Goal: Information Seeking & Learning: Learn about a topic

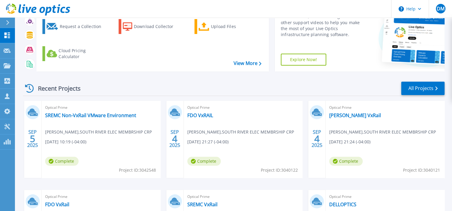
scroll to position [56, 0]
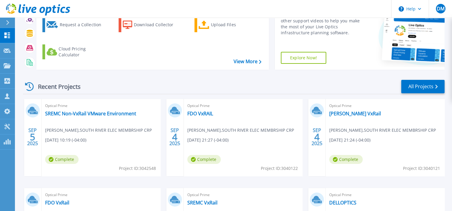
click at [163, 107] on div "SEP 5 2025 Optical Prime SREMC Non-VxRail VMware Environment Tony Costanzo , SO…" at bounding box center [231, 188] width 426 height 179
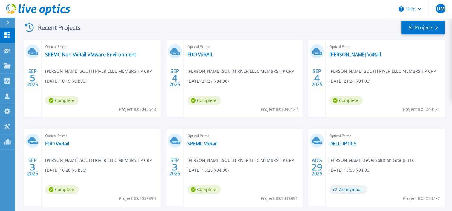
scroll to position [117, 0]
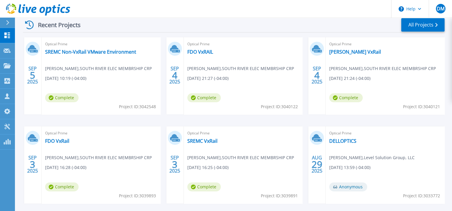
click at [164, 120] on div "SEP 5 2025 Optical Prime SREMC Non-VxRail VMware Environment Tony Costanzo , SO…" at bounding box center [231, 126] width 426 height 179
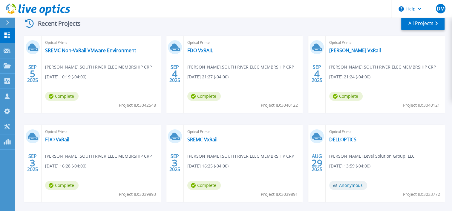
scroll to position [119, 0]
click at [162, 119] on div "SEP 5 2025 Optical Prime SREMC Non-VxRail VMware Environment Tony Costanzo , SO…" at bounding box center [231, 125] width 426 height 179
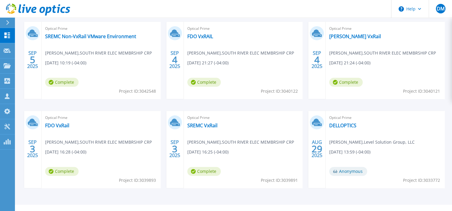
scroll to position [133, 0]
drag, startPoint x: 164, startPoint y: 107, endPoint x: 271, endPoint y: 129, distance: 109.4
click at [271, 129] on div "[DATE] Optical Prime SREMC Non-VxRail VMware Environment [PERSON_NAME] , [GEOGR…" at bounding box center [231, 111] width 426 height 179
drag, startPoint x: 271, startPoint y: 129, endPoint x: 306, endPoint y: 142, distance: 37.5
click at [306, 142] on div "[DATE] Optical Prime SREMC Non-VxRail VMware Environment [PERSON_NAME] , [GEOGR…" at bounding box center [231, 111] width 426 height 179
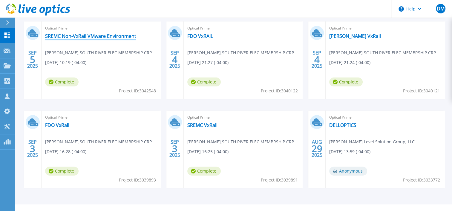
click at [85, 36] on link "SREMC Non-VxRail VMware Environment" at bounding box center [90, 36] width 91 height 6
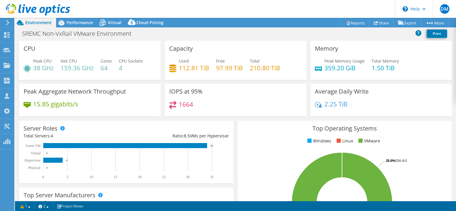
select select "USD"
click at [162, 37] on div "SREMC Non-VxRail VMware Environment Print" at bounding box center [235, 33] width 441 height 11
click at [160, 38] on div "SREMC Non-VxRail VMware Environment Print" at bounding box center [235, 33] width 441 height 11
click at [103, 24] on icon at bounding box center [103, 23] width 6 height 5
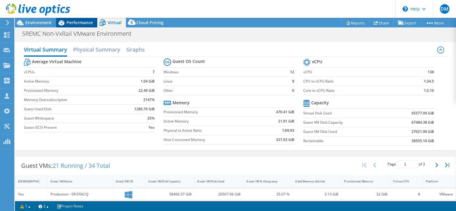
click at [73, 21] on span "Performance" at bounding box center [80, 23] width 26 height 6
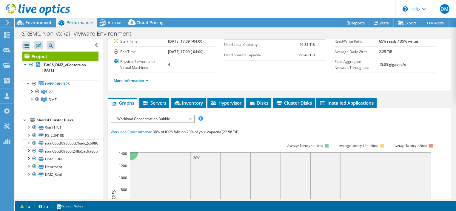
scroll to position [65, 0]
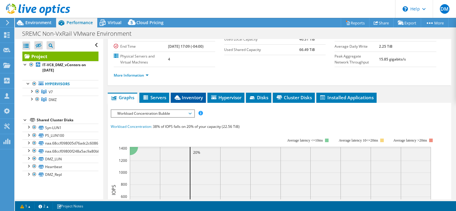
click at [182, 99] on span "Inventory" at bounding box center [188, 98] width 29 height 6
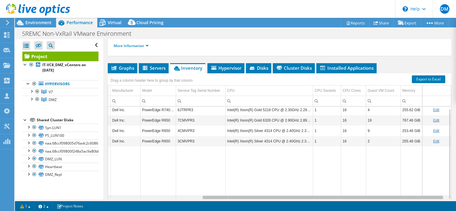
scroll to position [0, 0]
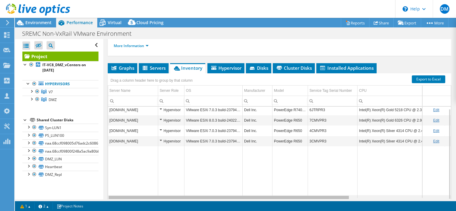
drag, startPoint x: 301, startPoint y: 197, endPoint x: 258, endPoint y: 181, distance: 45.2
click at [258, 181] on body "DM Channel Partner [PERSON_NAME] [EMAIL_ADDRESS][DOMAIN_NAME] Level Solution Gr…" at bounding box center [228, 105] width 456 height 211
drag, startPoint x: 336, startPoint y: 197, endPoint x: 317, endPoint y: 201, distance: 20.2
click at [317, 201] on body "DM Channel Partner [PERSON_NAME] [EMAIL_ADDRESS][DOMAIN_NAME] Level Solution Gr…" at bounding box center [228, 105] width 456 height 211
click at [340, 196] on div "Data grid" at bounding box center [229, 197] width 240 height 3
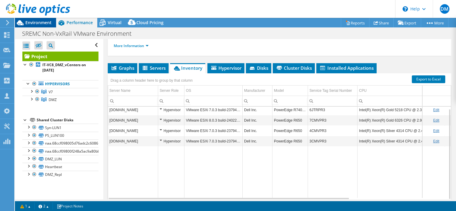
click at [44, 20] on span "Environment" at bounding box center [38, 23] width 26 height 6
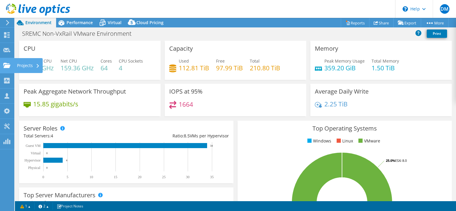
click at [7, 65] on use at bounding box center [6, 65] width 7 height 5
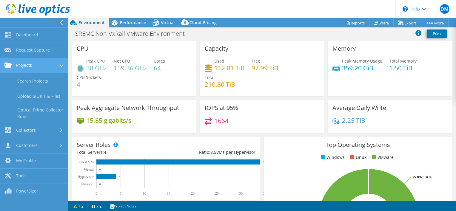
click at [24, 67] on link "Projects" at bounding box center [34, 65] width 68 height 15
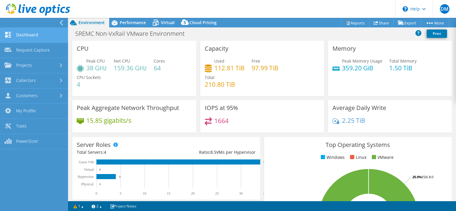
click at [23, 38] on link "Dashboard" at bounding box center [34, 35] width 68 height 15
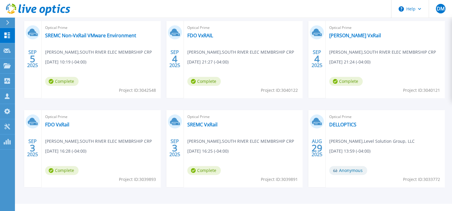
scroll to position [134, 0]
click at [163, 103] on div "SEP 5 2025 Optical Prime SREMC Non-VxRail VMware Environment Tony Costanzo , SO…" at bounding box center [231, 110] width 426 height 179
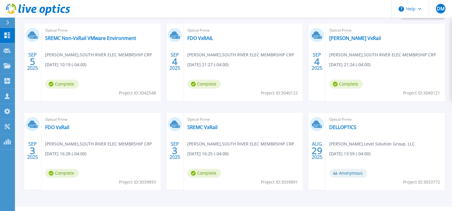
scroll to position [131, 0]
click at [126, 39] on link "SREMC Non-VxRail VMware Environment" at bounding box center [90, 38] width 91 height 6
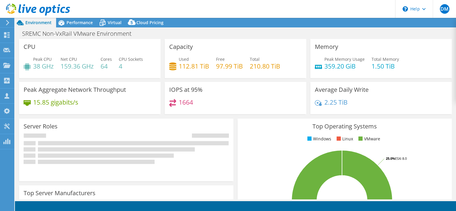
select select "USD"
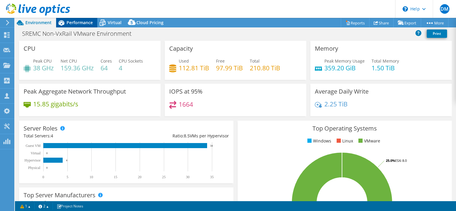
click at [75, 21] on span "Performance" at bounding box center [80, 23] width 26 height 6
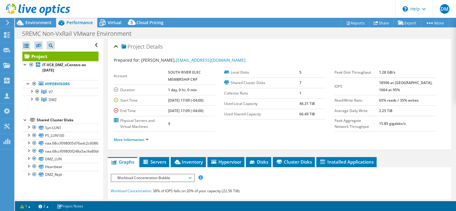
scroll to position [18, 0]
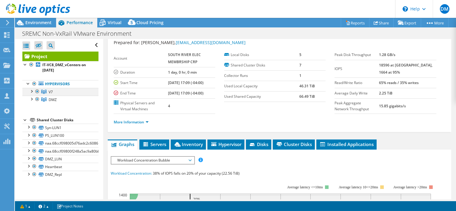
click at [32, 90] on div at bounding box center [31, 91] width 6 height 6
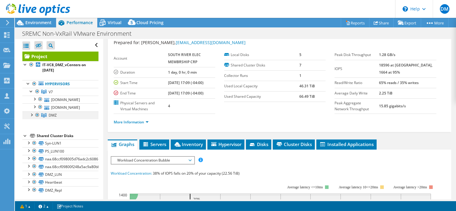
click at [33, 118] on div at bounding box center [31, 115] width 6 height 6
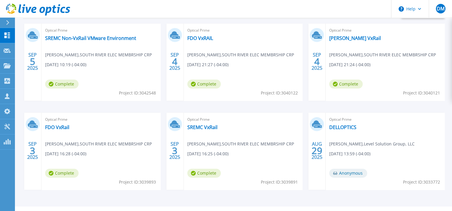
scroll to position [133, 0]
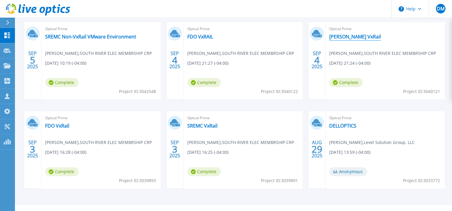
click at [343, 37] on link "[PERSON_NAME] VxRail" at bounding box center [355, 37] width 52 height 6
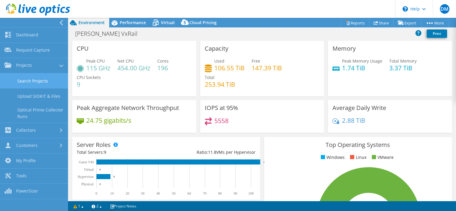
click at [33, 78] on link "Search Projects" at bounding box center [34, 80] width 68 height 15
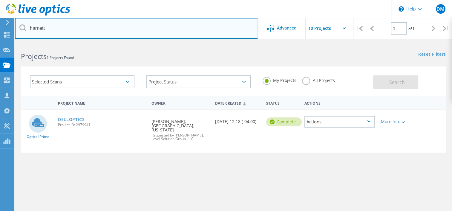
click at [69, 29] on input "harnett" at bounding box center [136, 28] width 243 height 21
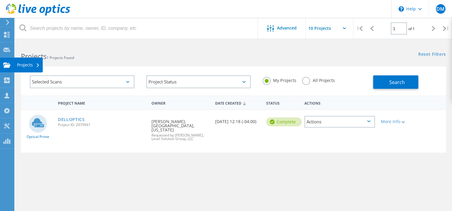
click at [7, 66] on use at bounding box center [6, 64] width 7 height 5
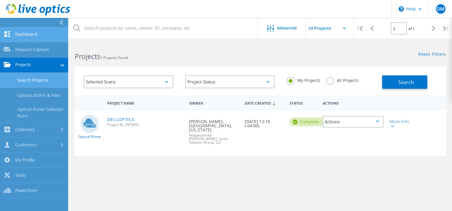
click at [22, 38] on link "Dashboard" at bounding box center [34, 34] width 68 height 15
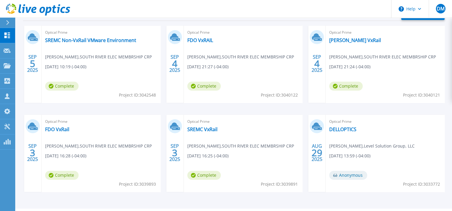
scroll to position [129, 0]
click at [202, 39] on link "FDO VxRAIL" at bounding box center [200, 40] width 26 height 6
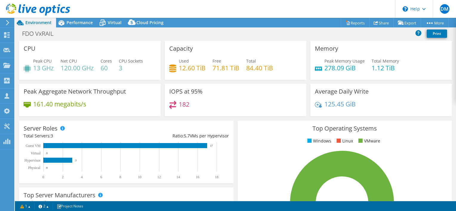
click at [232, 128] on div "Server Roles Physical Servers represent bare metal servers that were targets of…" at bounding box center [126, 152] width 219 height 67
click at [10, 33] on icon at bounding box center [6, 35] width 7 height 6
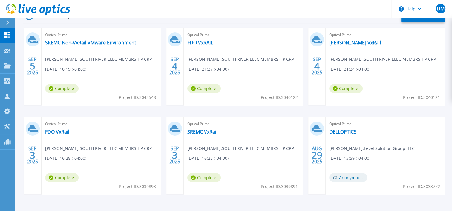
scroll to position [130, 0]
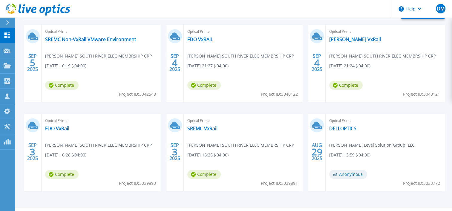
click at [162, 110] on div "SEP 5 2025 Optical Prime SREMC Non-VxRail VMware Environment Tony Costanzo , SO…" at bounding box center [231, 114] width 426 height 179
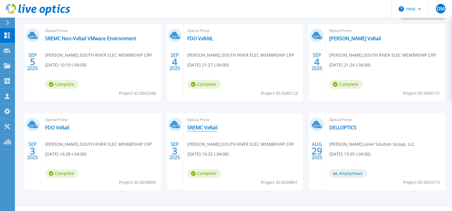
click at [204, 127] on link "SREMC VxRail" at bounding box center [202, 128] width 30 height 6
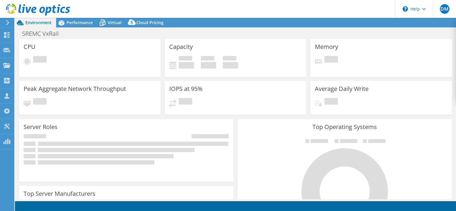
select select "USD"
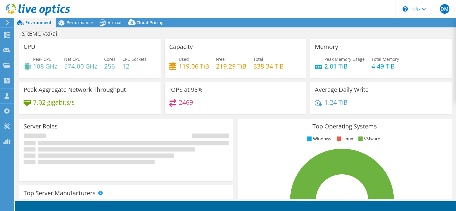
click at [161, 108] on div "Peak Aggregate Network Throughput 7.02 gigabits/s" at bounding box center [90, 98] width 146 height 33
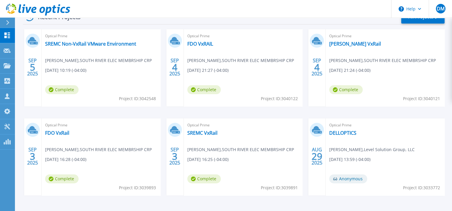
scroll to position [128, 0]
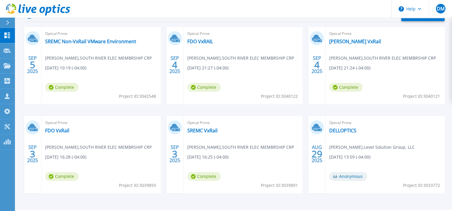
drag, startPoint x: 171, startPoint y: 144, endPoint x: 181, endPoint y: 159, distance: 18.1
click at [181, 159] on div "[DATE]" at bounding box center [174, 154] width 17 height 77
click at [180, 161] on div "[DATE]" at bounding box center [174, 154] width 11 height 22
click at [208, 158] on span "[DATE] 16:25 (-04:00)" at bounding box center [207, 157] width 41 height 7
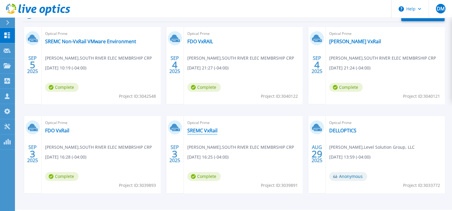
click at [196, 131] on link "SREMC VxRail" at bounding box center [202, 131] width 30 height 6
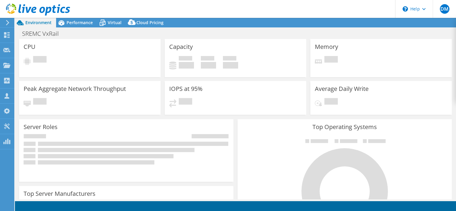
select select "USD"
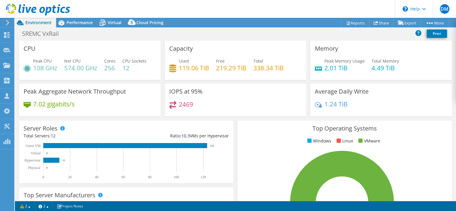
click at [232, 130] on div "Server Roles Physical Servers represent bare metal servers that were targets of…" at bounding box center [126, 152] width 219 height 67
click at [73, 23] on span "Performance" at bounding box center [80, 23] width 26 height 6
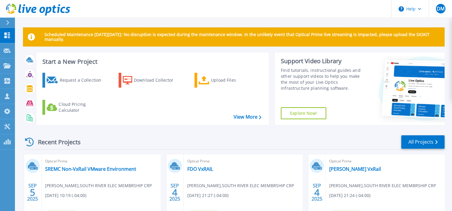
click at [164, 147] on div "Recent Projects All Projects" at bounding box center [233, 142] width 421 height 15
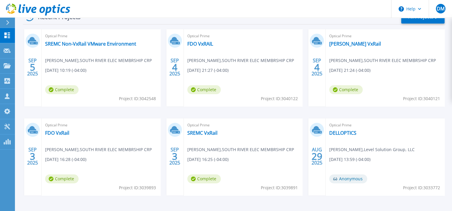
scroll to position [125, 0]
click at [163, 113] on div "[DATE] Optical Prime SREMC Non-VxRail VMware Environment [PERSON_NAME] , [GEOGR…" at bounding box center [231, 119] width 426 height 179
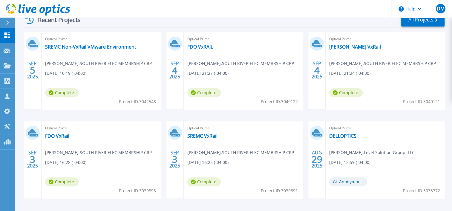
scroll to position [122, 0]
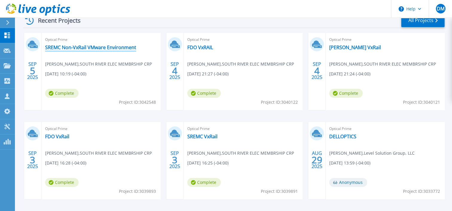
click at [127, 47] on link "SREMC Non-VxRail VMware Environment" at bounding box center [90, 48] width 91 height 6
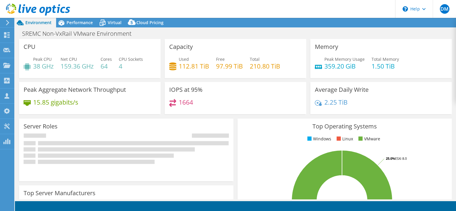
select select "USD"
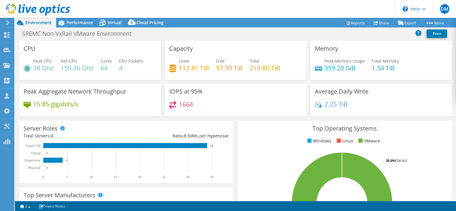
click at [161, 83] on div "CPU Peak CPU 38 GHz Net CPU 159.36 GHz Cores 64 CPU Sockets 4" at bounding box center [90, 62] width 146 height 43
click at [74, 23] on span "Performance" at bounding box center [80, 23] width 26 height 6
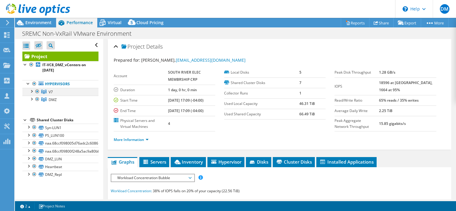
click at [37, 92] on div at bounding box center [37, 91] width 6 height 7
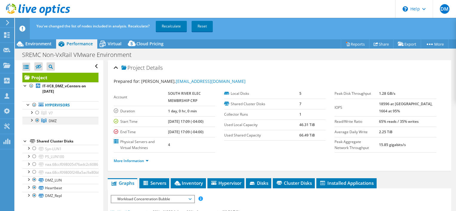
click at [37, 120] on div at bounding box center [37, 120] width 6 height 7
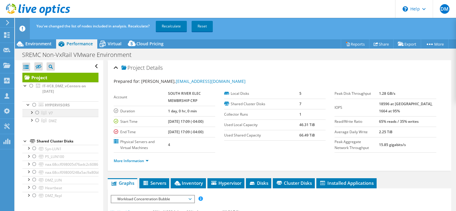
click at [36, 113] on div at bounding box center [37, 112] width 6 height 7
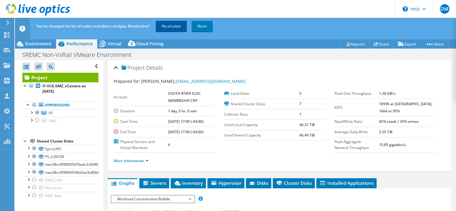
click at [180, 28] on link "Recalculate" at bounding box center [171, 26] width 31 height 11
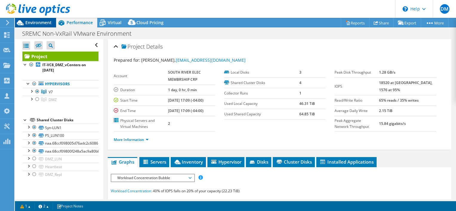
click at [43, 23] on span "Environment" at bounding box center [38, 23] width 26 height 6
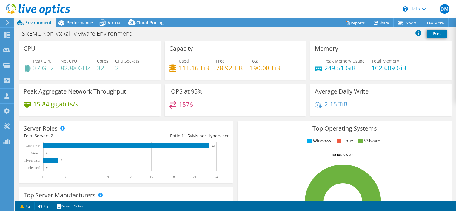
click at [160, 82] on div "CPU Peak CPU 37 GHz Net CPU 82.88 GHz Cores 32 CPU Sockets 2" at bounding box center [90, 62] width 146 height 43
click at [161, 83] on div "CPU Peak CPU 37 GHz Net CPU 82.88 GHz Cores 32 CPU Sockets 2" at bounding box center [90, 62] width 146 height 43
click at [163, 42] on div "Capacity Used 111.16 TiB Free 78.92 TiB Total 190.08 TiB" at bounding box center [236, 60] width 146 height 39
click at [161, 38] on div "SREMC Non-VxRail VMware Environment Print" at bounding box center [235, 33] width 441 height 11
click at [83, 26] on div "Performance" at bounding box center [76, 23] width 41 height 10
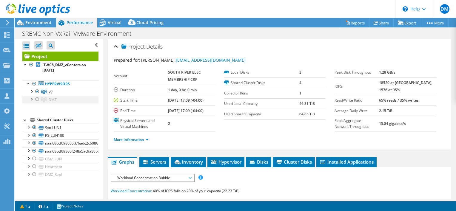
click at [37, 99] on div at bounding box center [37, 99] width 6 height 7
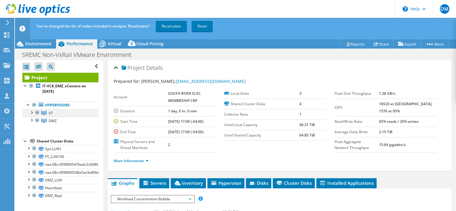
click at [38, 112] on div at bounding box center [37, 112] width 6 height 7
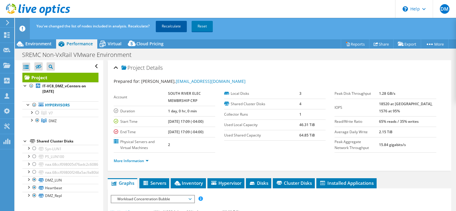
click at [162, 25] on link "Recalculate" at bounding box center [171, 26] width 31 height 11
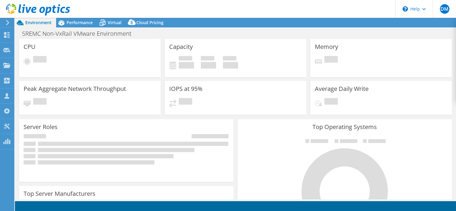
select select "USD"
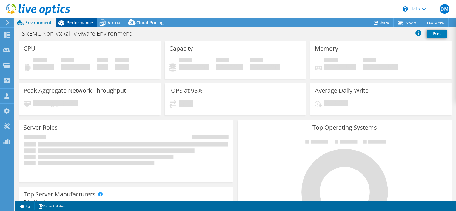
click at [78, 26] on div "Performance" at bounding box center [76, 23] width 41 height 10
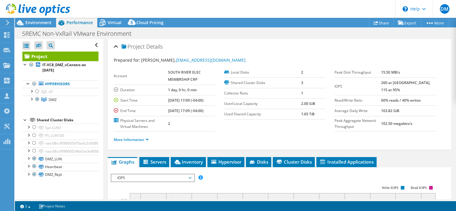
click at [34, 18] on div at bounding box center [35, 10] width 70 height 20
click at [35, 22] on span "Environment" at bounding box center [38, 23] width 26 height 6
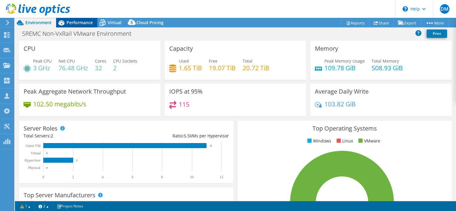
click at [81, 24] on span "Performance" at bounding box center [80, 23] width 26 height 6
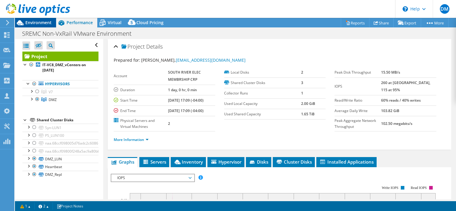
click at [30, 22] on span "Environment" at bounding box center [38, 23] width 26 height 6
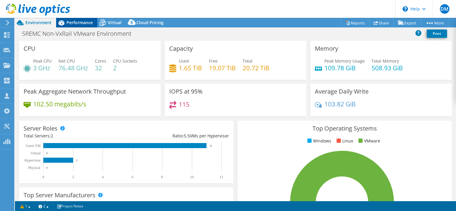
click at [72, 25] on div "Performance" at bounding box center [76, 23] width 41 height 10
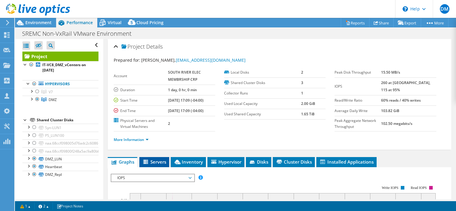
click at [162, 165] on span "Servers" at bounding box center [154, 162] width 24 height 6
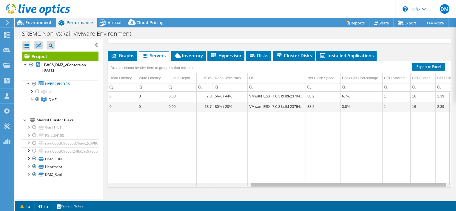
scroll to position [0, 245]
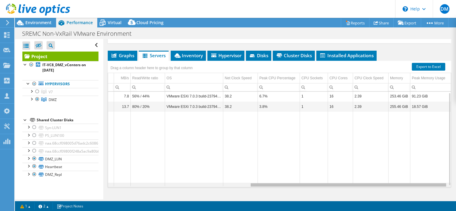
drag, startPoint x: 284, startPoint y: 191, endPoint x: 457, endPoint y: 196, distance: 173.0
click at [456, 196] on html "DM Channel Partner Derek Morrison dmorrison@levelsg.com Level Solution Group, L…" at bounding box center [228, 105] width 456 height 211
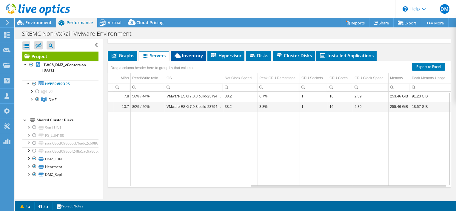
click at [190, 59] on span "Inventory" at bounding box center [188, 56] width 29 height 6
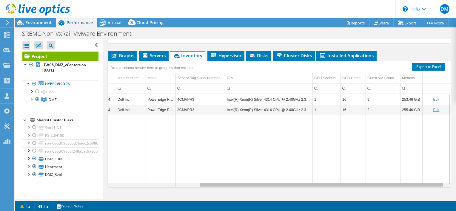
scroll to position [0, 0]
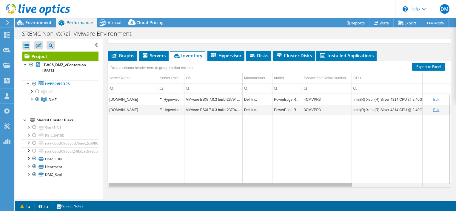
drag, startPoint x: 233, startPoint y: 191, endPoint x: 209, endPoint y: 185, distance: 24.9
click at [211, 187] on body "DM Channel Partner [PERSON_NAME] [EMAIL_ADDRESS][DOMAIN_NAME] Level Solution Gr…" at bounding box center [228, 105] width 456 height 211
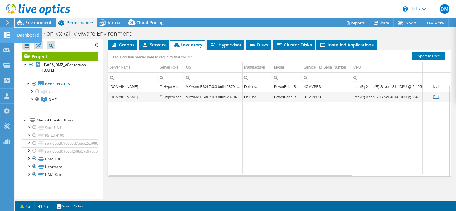
click at [7, 36] on icon at bounding box center [6, 35] width 7 height 6
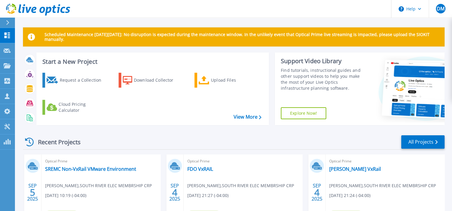
click at [161, 136] on div "Recent Projects All Projects" at bounding box center [233, 142] width 421 height 15
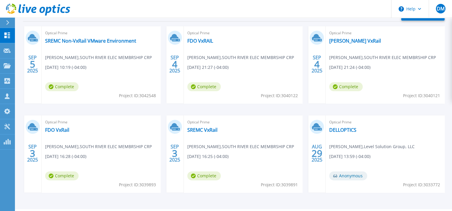
scroll to position [128, 0]
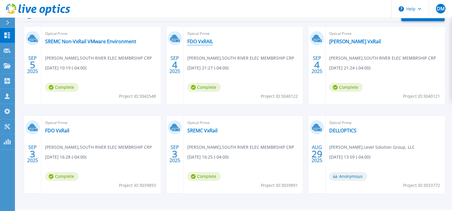
click at [198, 42] on link "FDO VxRAIL" at bounding box center [200, 42] width 26 height 6
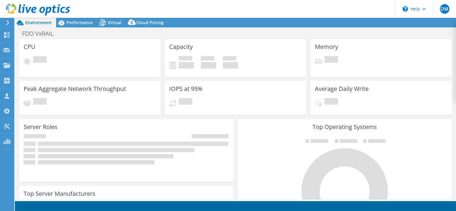
select select "USD"
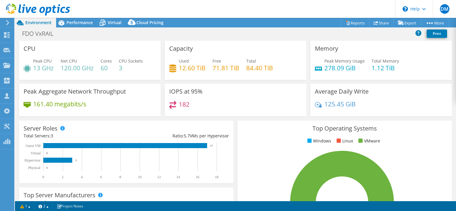
click at [163, 68] on div "Capacity Used 12.60 TiB Free 71.81 TiB Total 84.40 TiB" at bounding box center [236, 60] width 146 height 39
click at [84, 25] on div "Performance" at bounding box center [76, 23] width 41 height 10
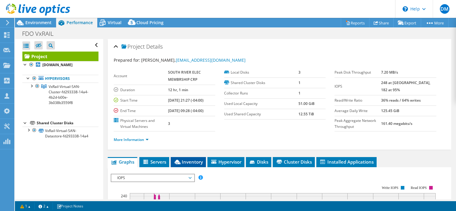
click at [180, 165] on icon at bounding box center [178, 162] width 6 height 4
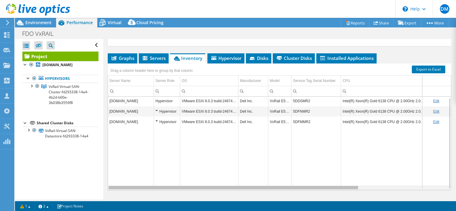
drag, startPoint x: 347, startPoint y: 194, endPoint x: 331, endPoint y: 196, distance: 15.6
click at [331, 196] on body "DM Channel Partner [PERSON_NAME] [EMAIL_ADDRESS][DOMAIN_NAME] Level Solution Gr…" at bounding box center [228, 105] width 456 height 211
drag, startPoint x: 352, startPoint y: 194, endPoint x: 300, endPoint y: 194, distance: 52.0
click at [300, 194] on body "DM Channel Partner [PERSON_NAME] [EMAIL_ADDRESS][DOMAIN_NAME] Level Solution Gr…" at bounding box center [228, 105] width 456 height 211
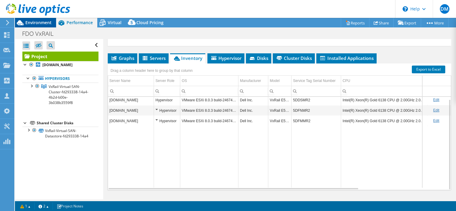
click at [42, 21] on span "Environment" at bounding box center [38, 23] width 26 height 6
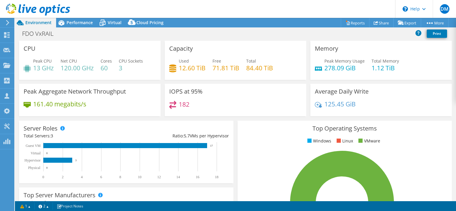
click at [160, 38] on div "FDO VxRAIL Print" at bounding box center [235, 33] width 441 height 11
click at [8, 63] on icon at bounding box center [6, 66] width 7 height 6
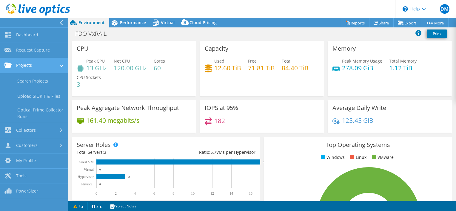
click at [24, 66] on link "Projects" at bounding box center [34, 65] width 68 height 15
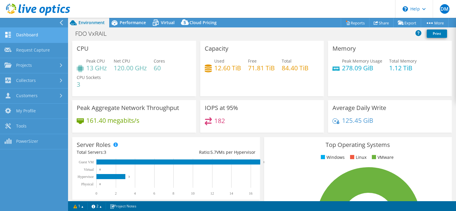
click at [20, 37] on link "Dashboard" at bounding box center [34, 35] width 68 height 15
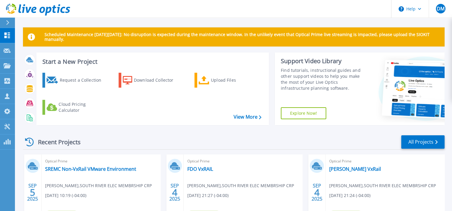
scroll to position [82, 0]
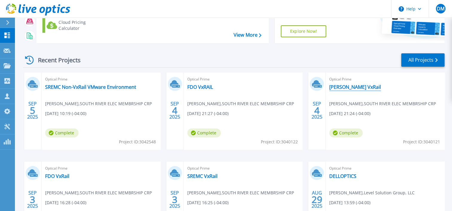
click at [343, 88] on link "[PERSON_NAME] VxRail" at bounding box center [355, 87] width 52 height 6
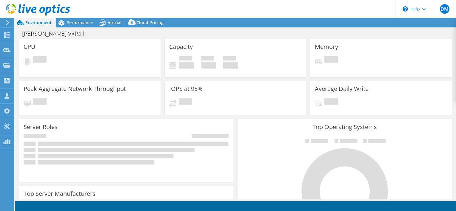
select select "USD"
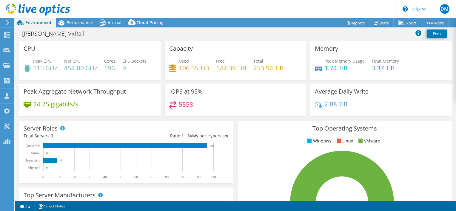
click at [160, 117] on div "Peak Aggregate Network Throughput 24.75 gigabits/s" at bounding box center [90, 102] width 146 height 36
click at [73, 22] on span "Performance" at bounding box center [80, 23] width 26 height 6
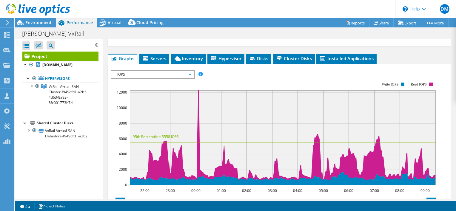
scroll to position [104, 0]
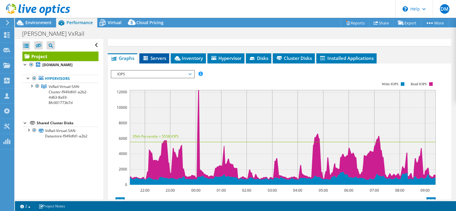
click at [163, 60] on li "Servers" at bounding box center [154, 58] width 30 height 10
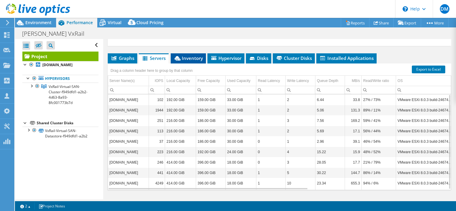
click at [192, 60] on li "Inventory" at bounding box center [188, 58] width 35 height 10
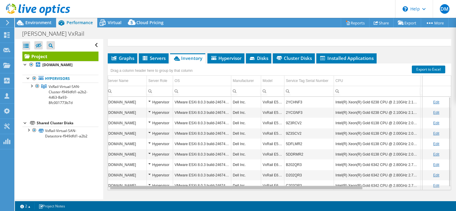
scroll to position [0, 0]
drag, startPoint x: 338, startPoint y: 187, endPoint x: 330, endPoint y: 188, distance: 8.7
click at [330, 188] on body "DM Channel Partner [PERSON_NAME] [EMAIL_ADDRESS][DOMAIN_NAME] Level Solution Gr…" at bounding box center [228, 105] width 456 height 211
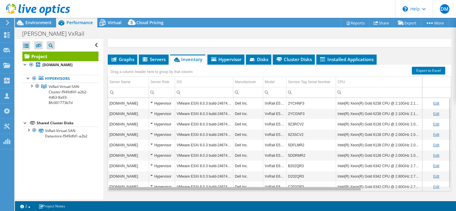
drag, startPoint x: 325, startPoint y: 188, endPoint x: 284, endPoint y: 182, distance: 41.6
click at [284, 182] on body "DM Channel Partner [PERSON_NAME] [EMAIL_ADDRESS][DOMAIN_NAME] Level Solution Gr…" at bounding box center [228, 105] width 456 height 211
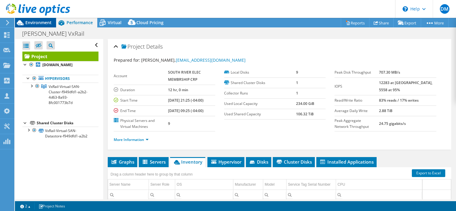
click at [45, 21] on span "Environment" at bounding box center [38, 23] width 26 height 6
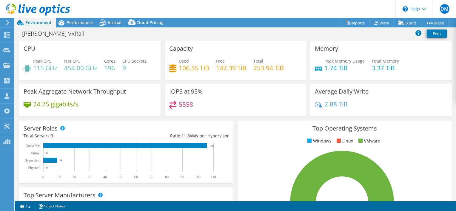
click at [162, 36] on div "[PERSON_NAME] VxRail Print" at bounding box center [235, 33] width 441 height 11
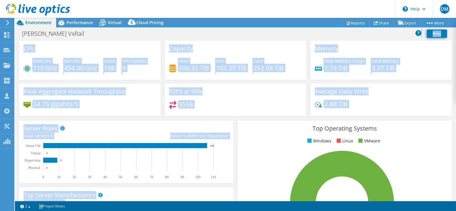
drag, startPoint x: 160, startPoint y: 40, endPoint x: 235, endPoint y: 130, distance: 116.8
click at [235, 130] on div "Project Actions Project Actions Reports Share Export vSAN ReadyNode Sizer" at bounding box center [235, 115] width 441 height 194
drag, startPoint x: 235, startPoint y: 130, endPoint x: 234, endPoint y: 119, distance: 10.9
click at [236, 119] on div "Top Operating Systems Windows Linux VMware 100.0% ESXi 8.0" at bounding box center [345, 192] width 219 height 147
